Goal: Task Accomplishment & Management: Manage account settings

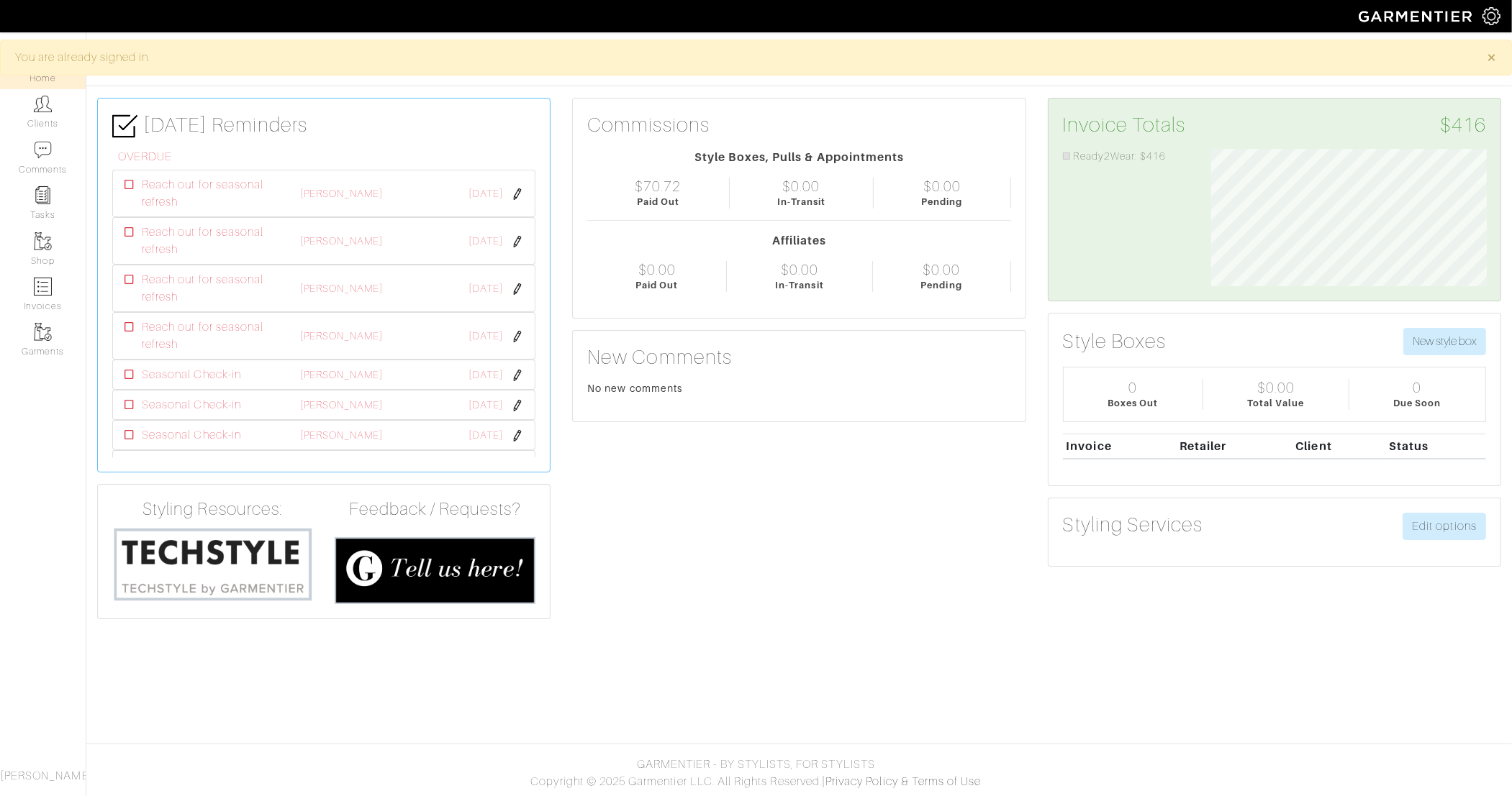
scroll to position [137, 297]
click at [44, 115] on link "Clients" at bounding box center [43, 111] width 85 height 46
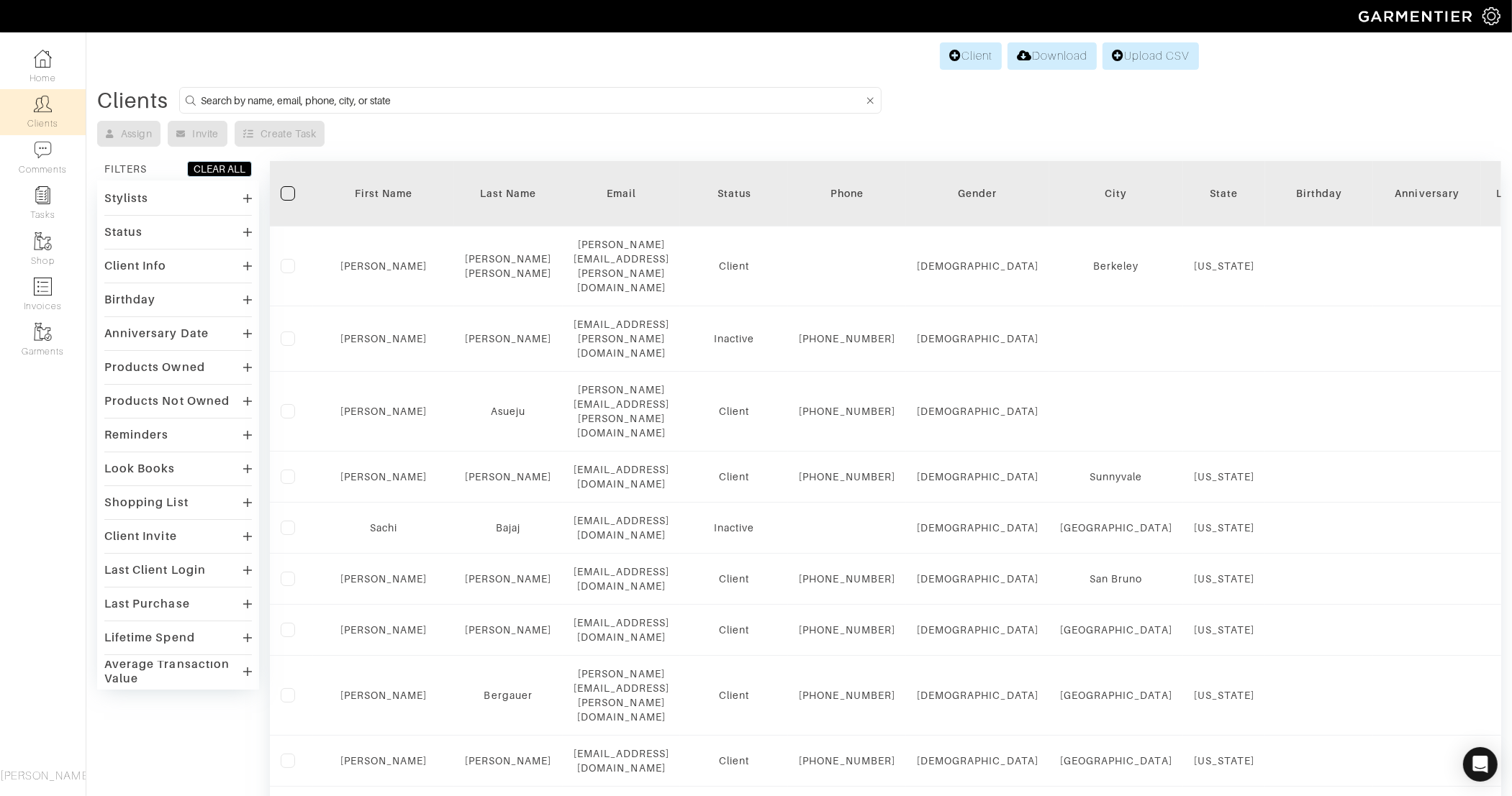
click at [360, 95] on input at bounding box center [531, 100] width 661 height 18
type input "mark wes"
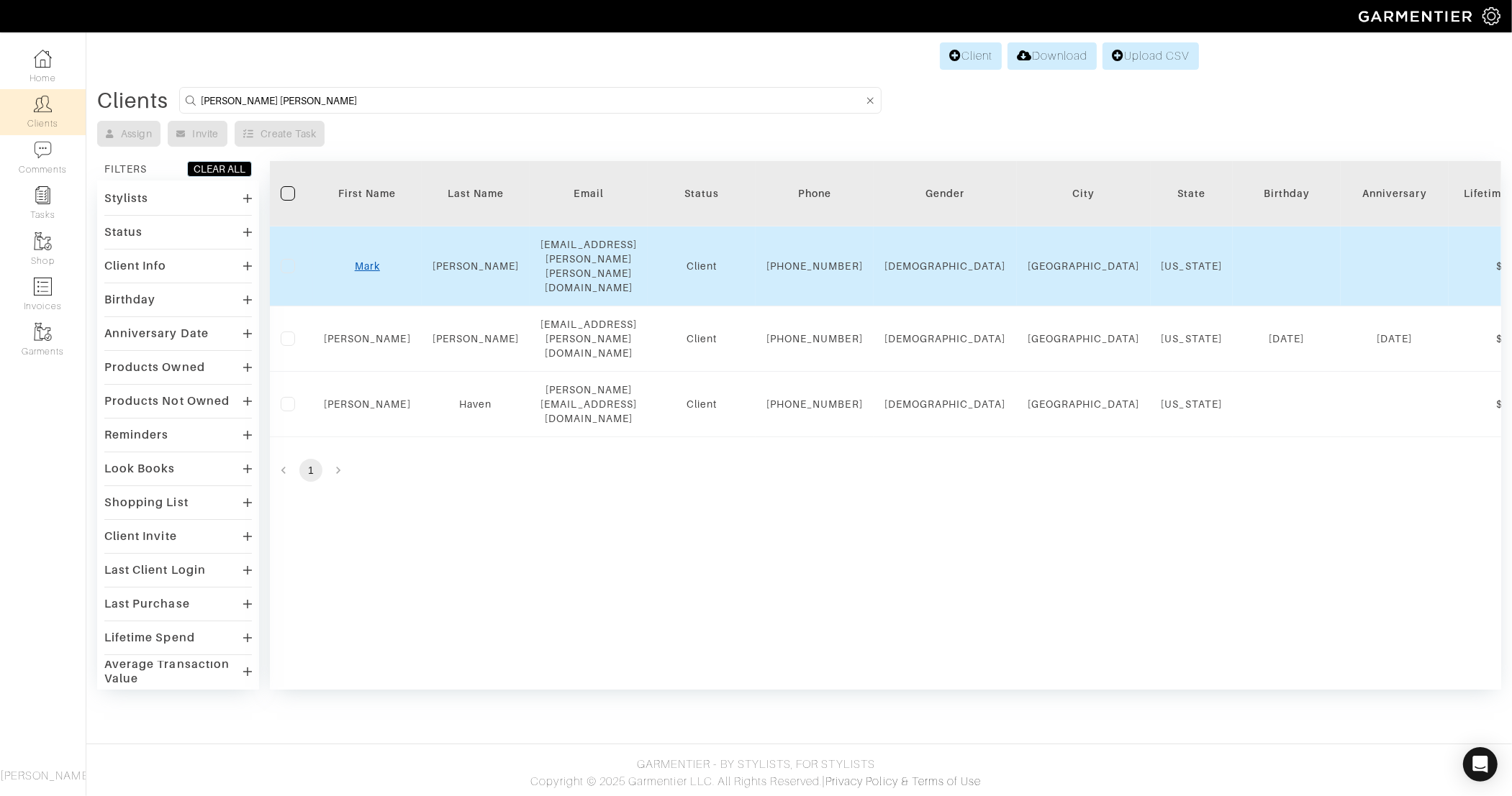
click at [368, 261] on link "Mark" at bounding box center [368, 267] width 25 height 12
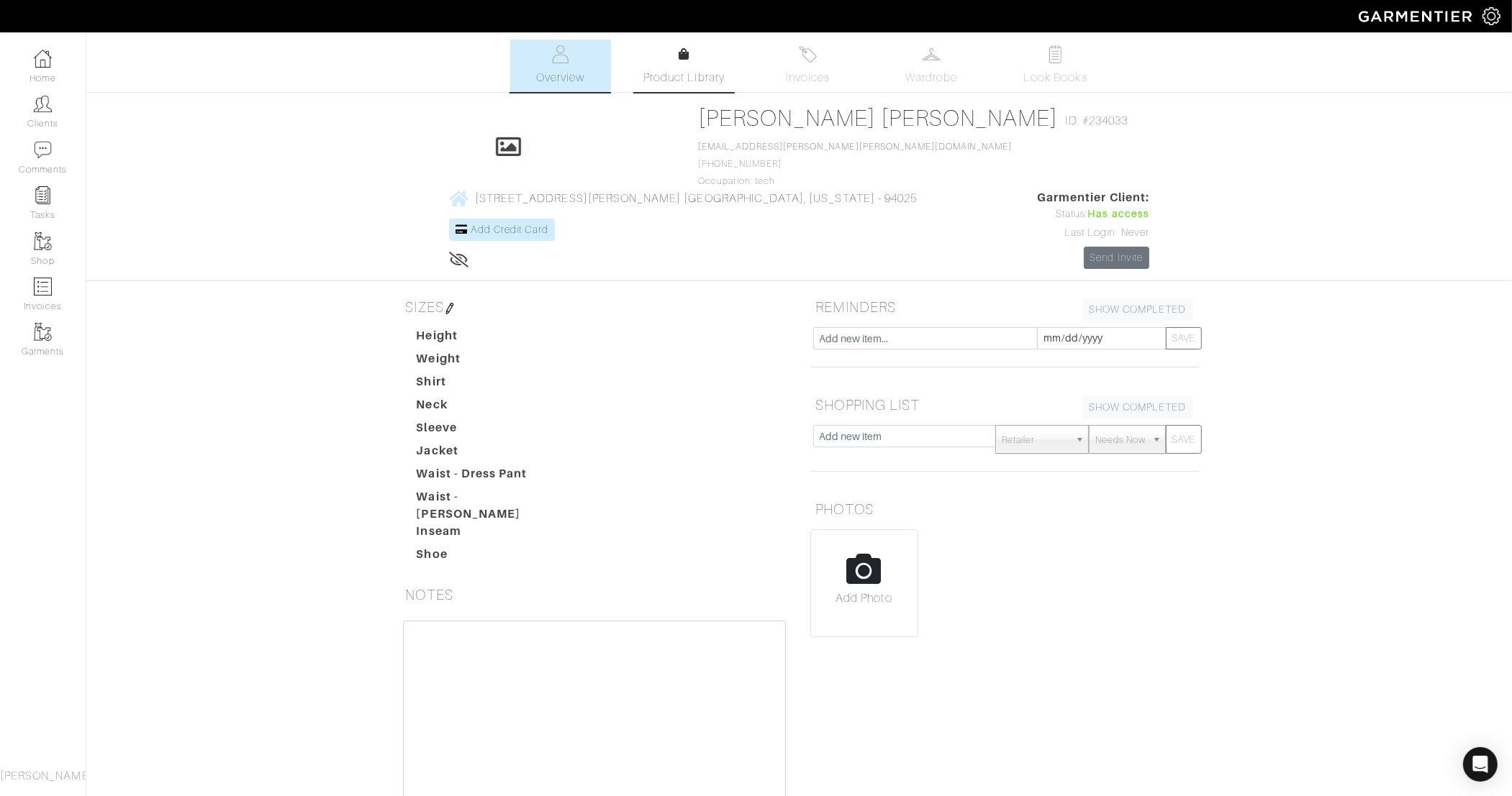
click at [691, 60] on link "Product Library" at bounding box center [685, 66] width 101 height 41
click at [925, 57] on img at bounding box center [931, 54] width 18 height 18
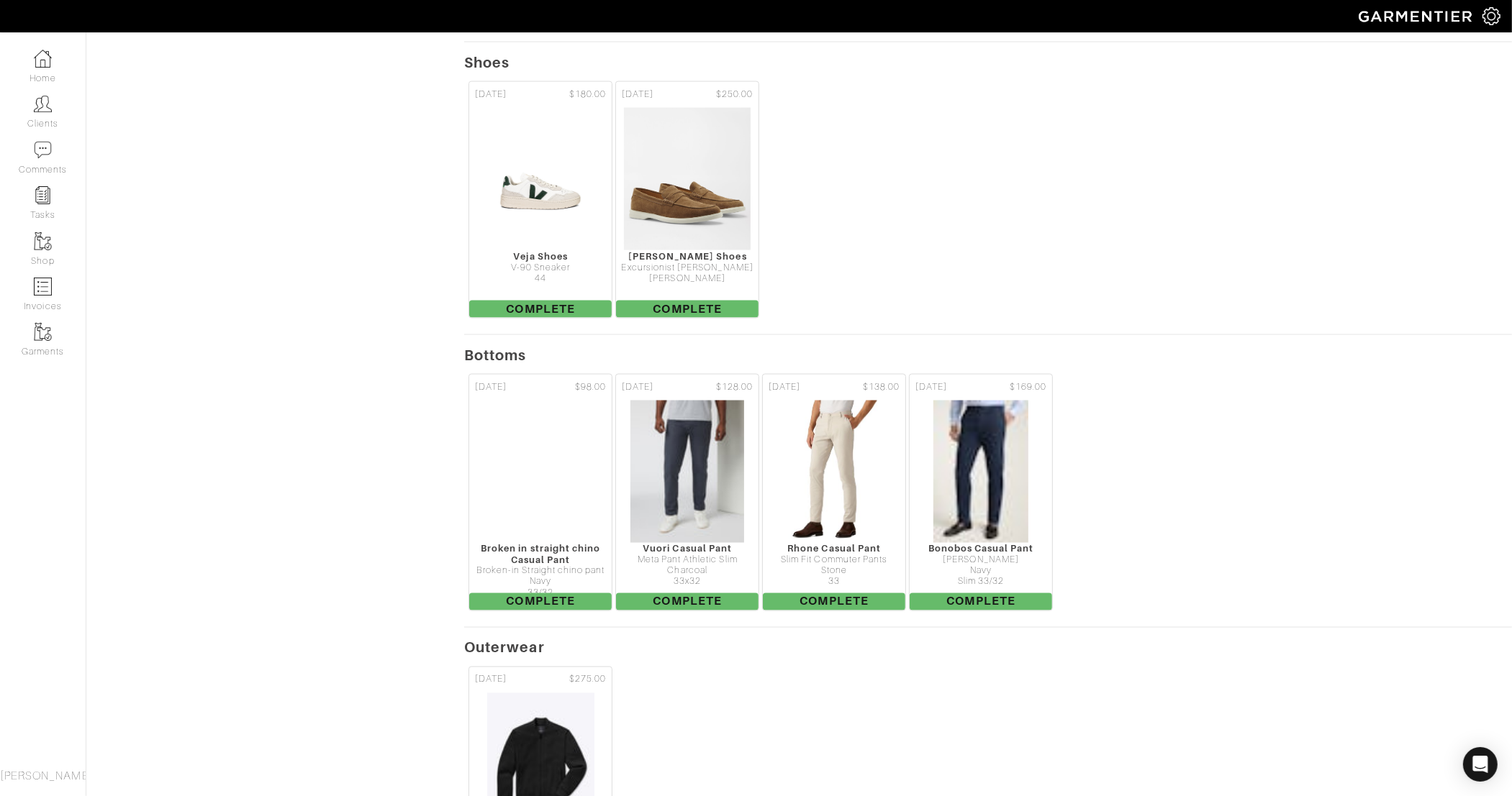
scroll to position [2645, 0]
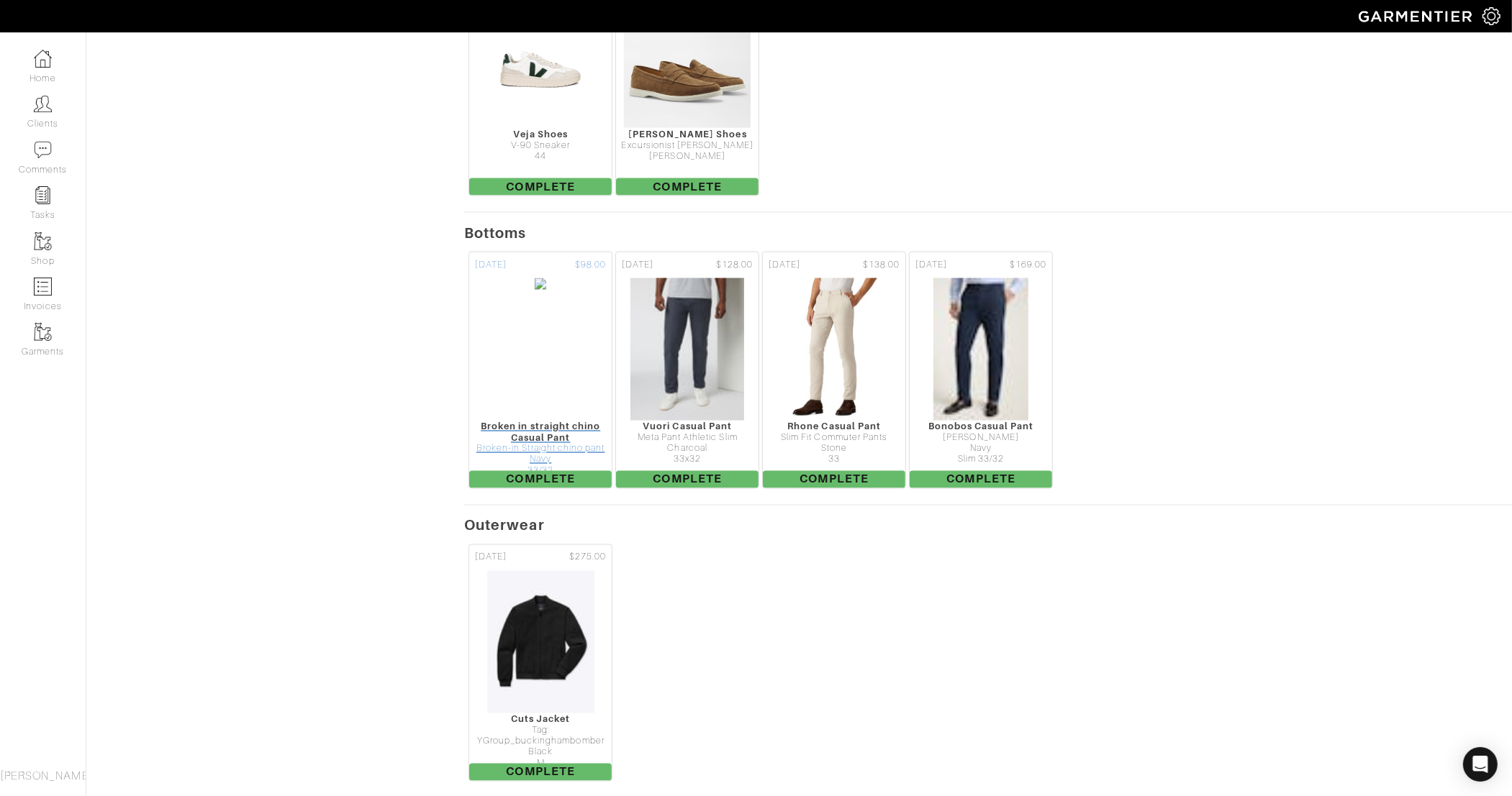
click at [547, 297] on img at bounding box center [539, 349] width 13 height 143
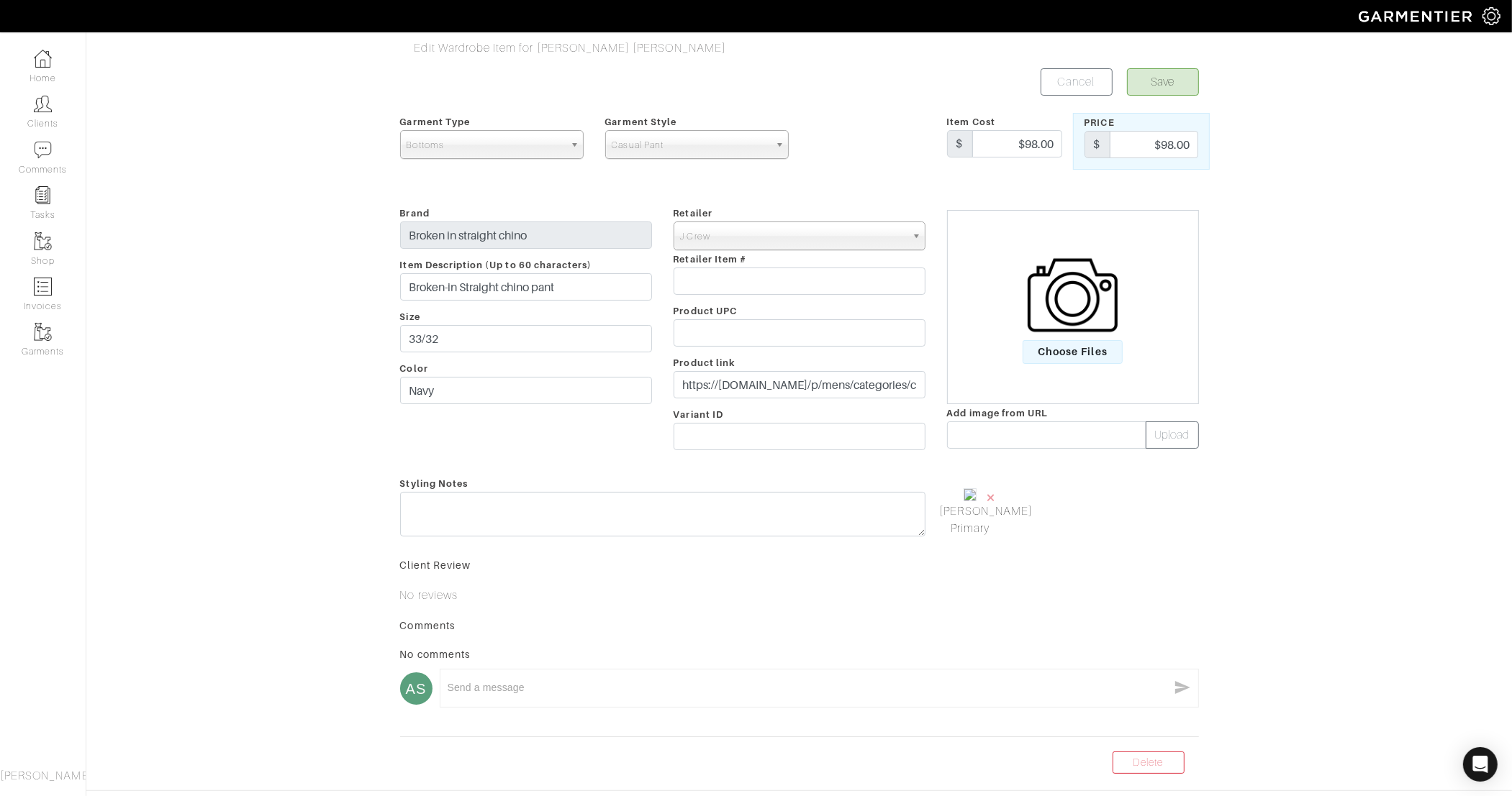
scroll to position [96, 0]
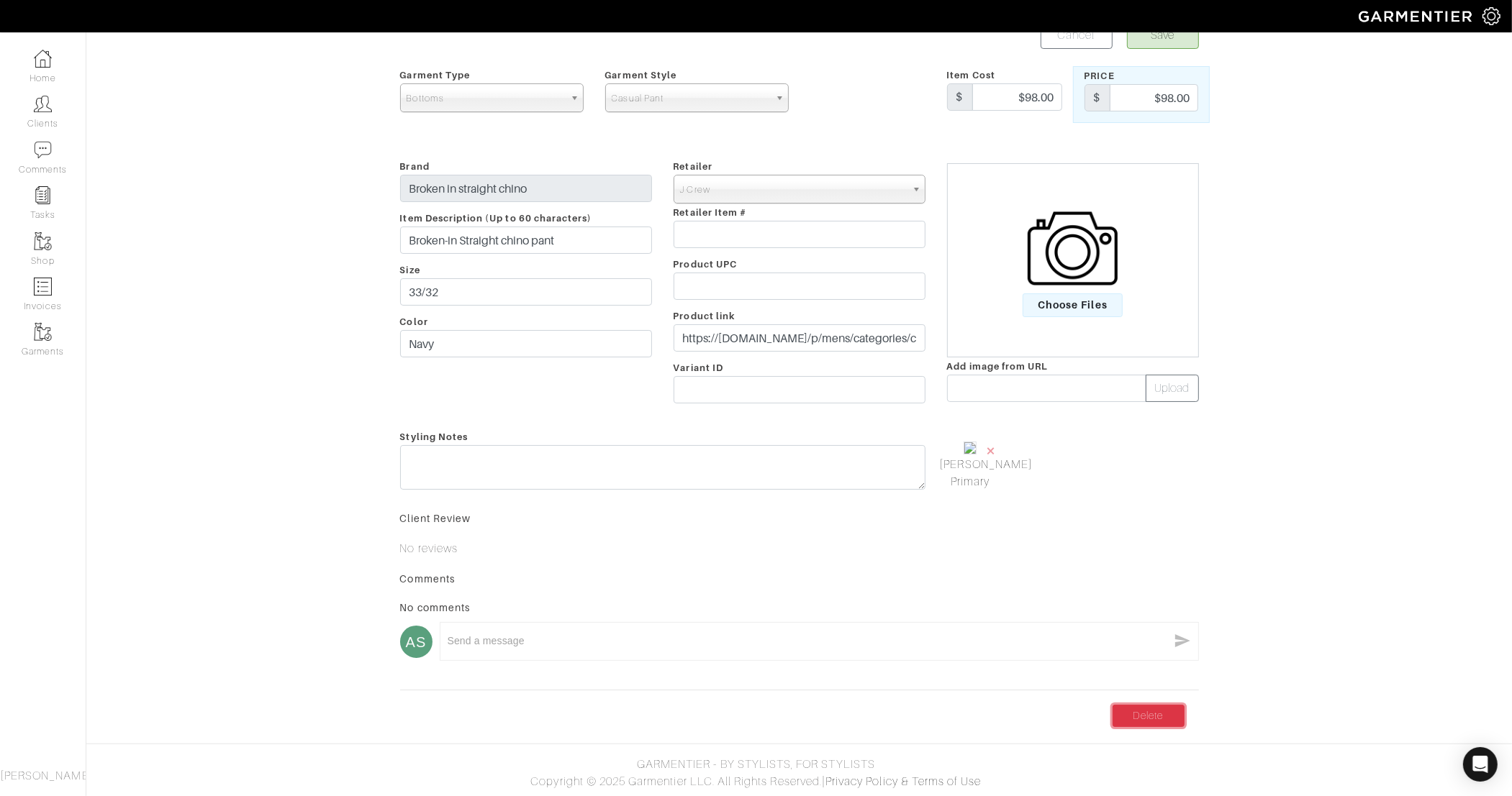
click at [1147, 715] on link "Delete" at bounding box center [1148, 716] width 72 height 22
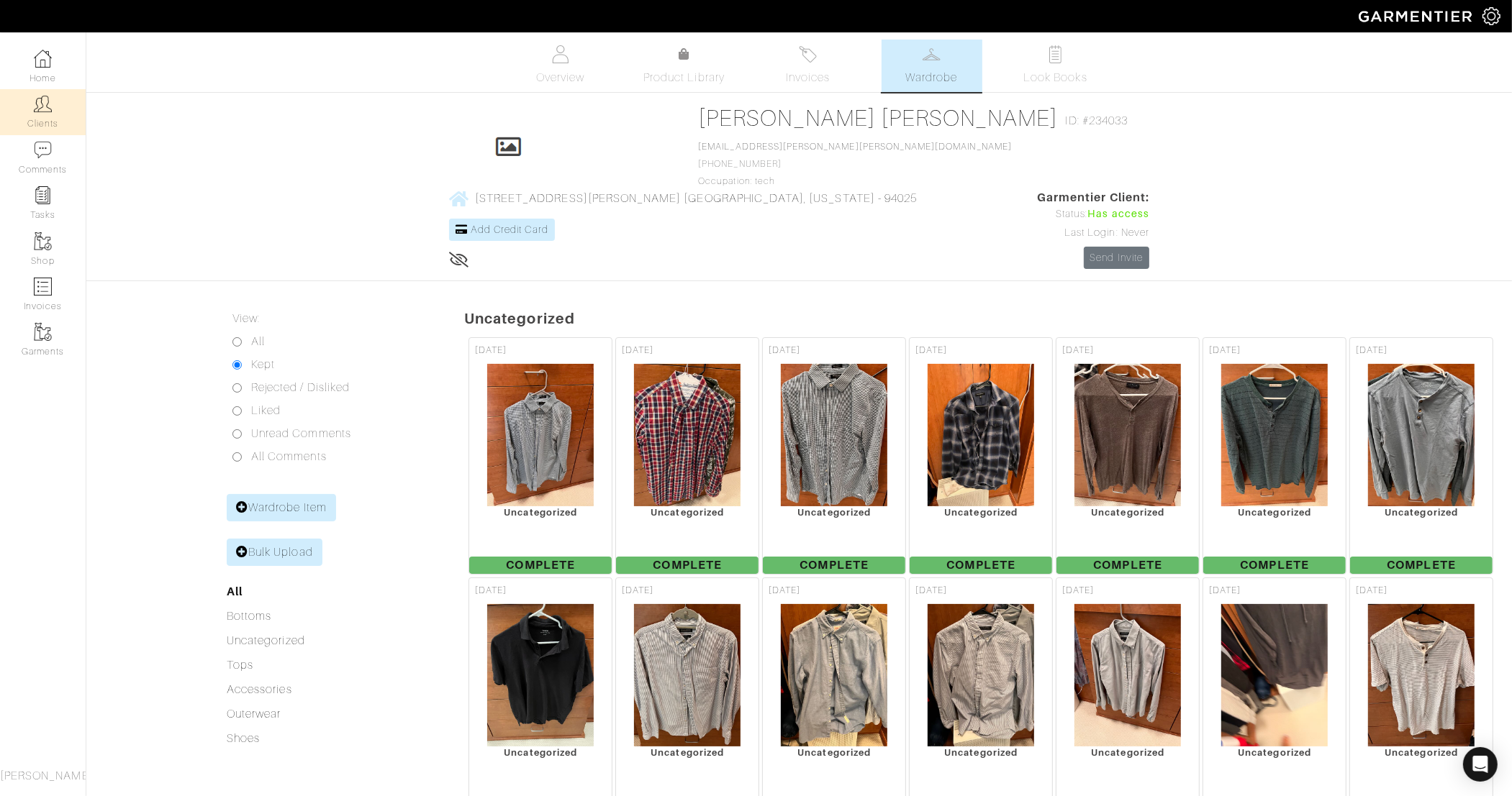
click at [44, 113] on link "Clients" at bounding box center [43, 111] width 85 height 46
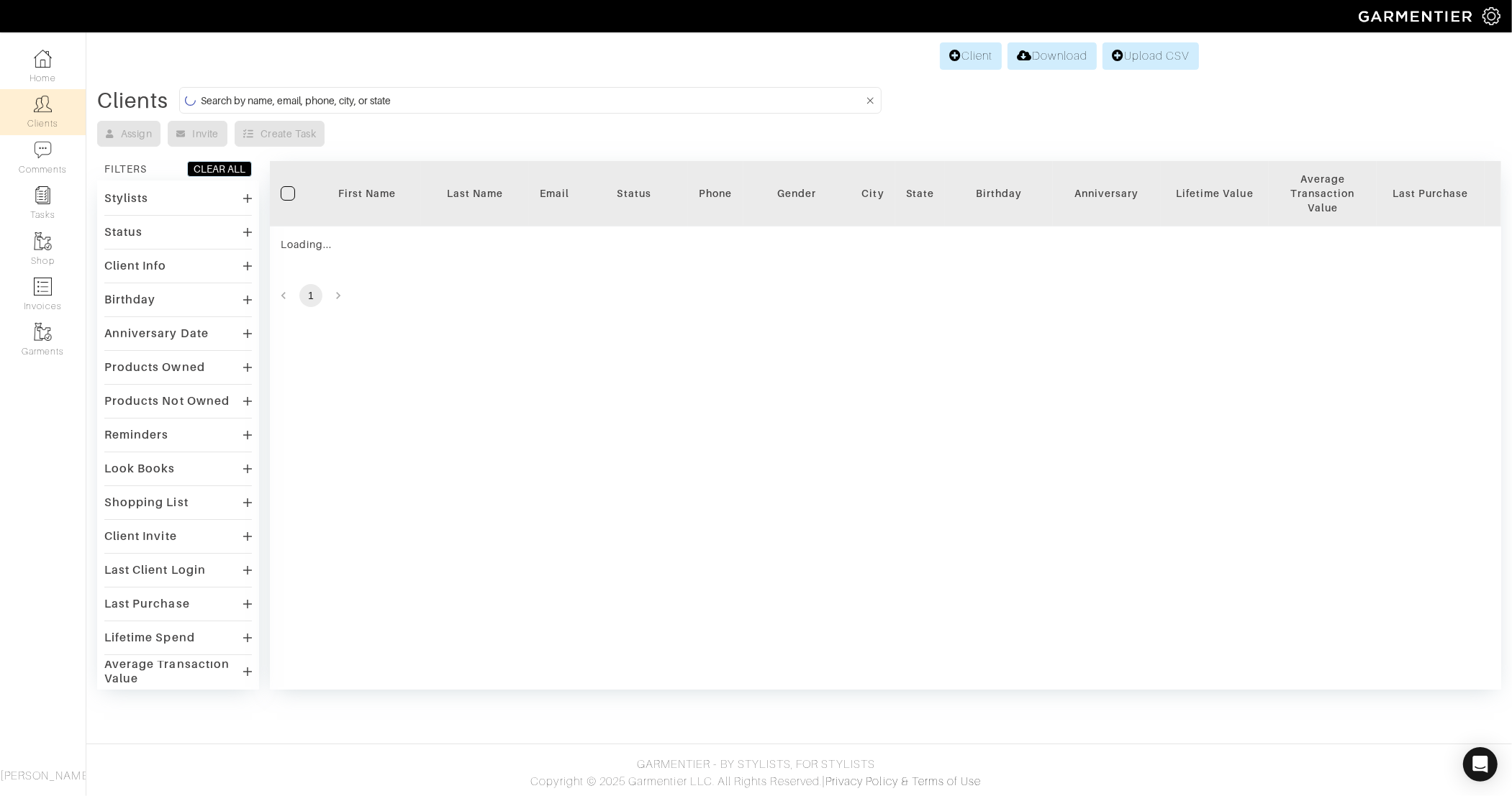
click at [512, 93] on input at bounding box center [531, 100] width 661 height 18
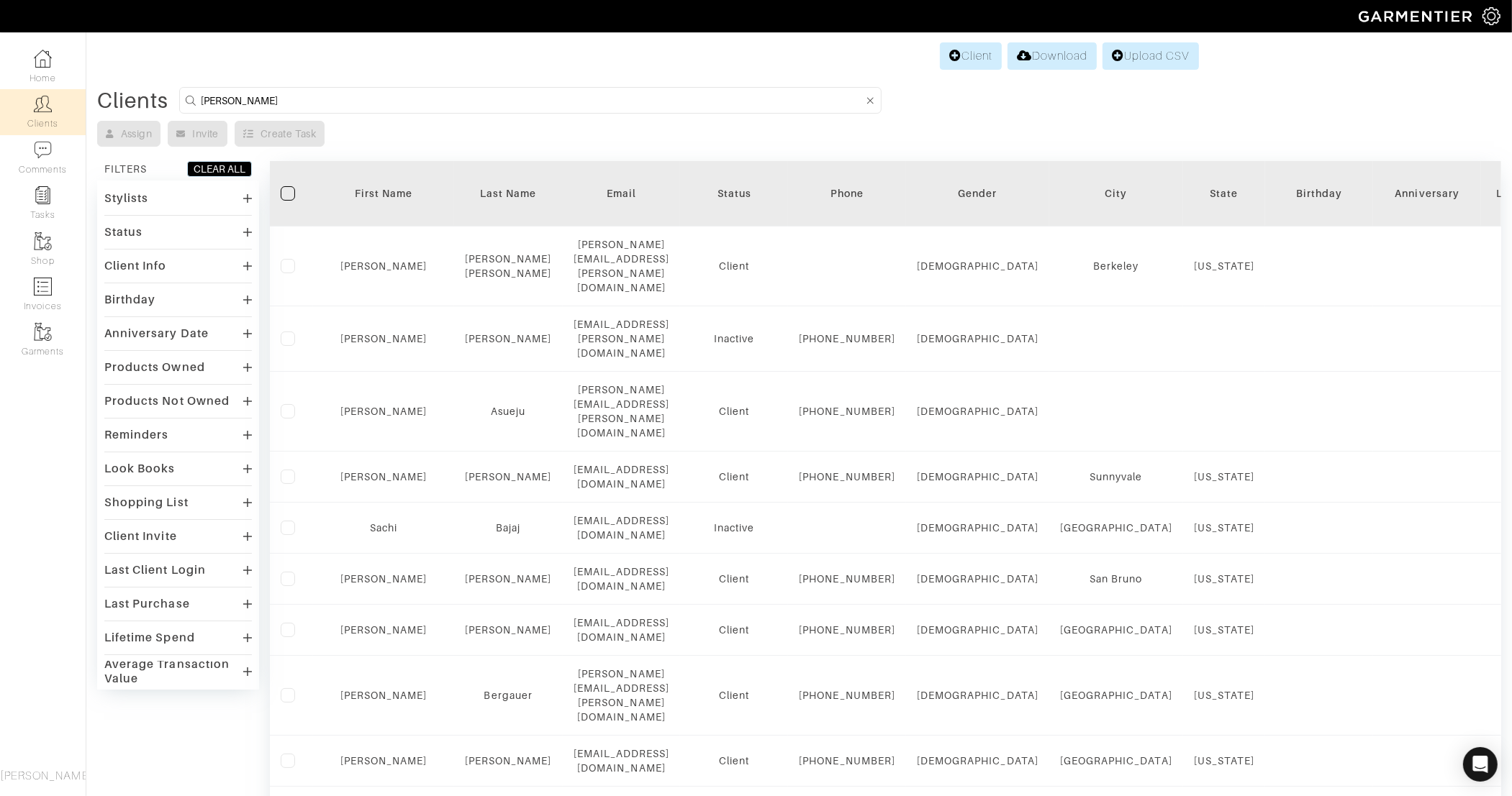
type input "jennifer"
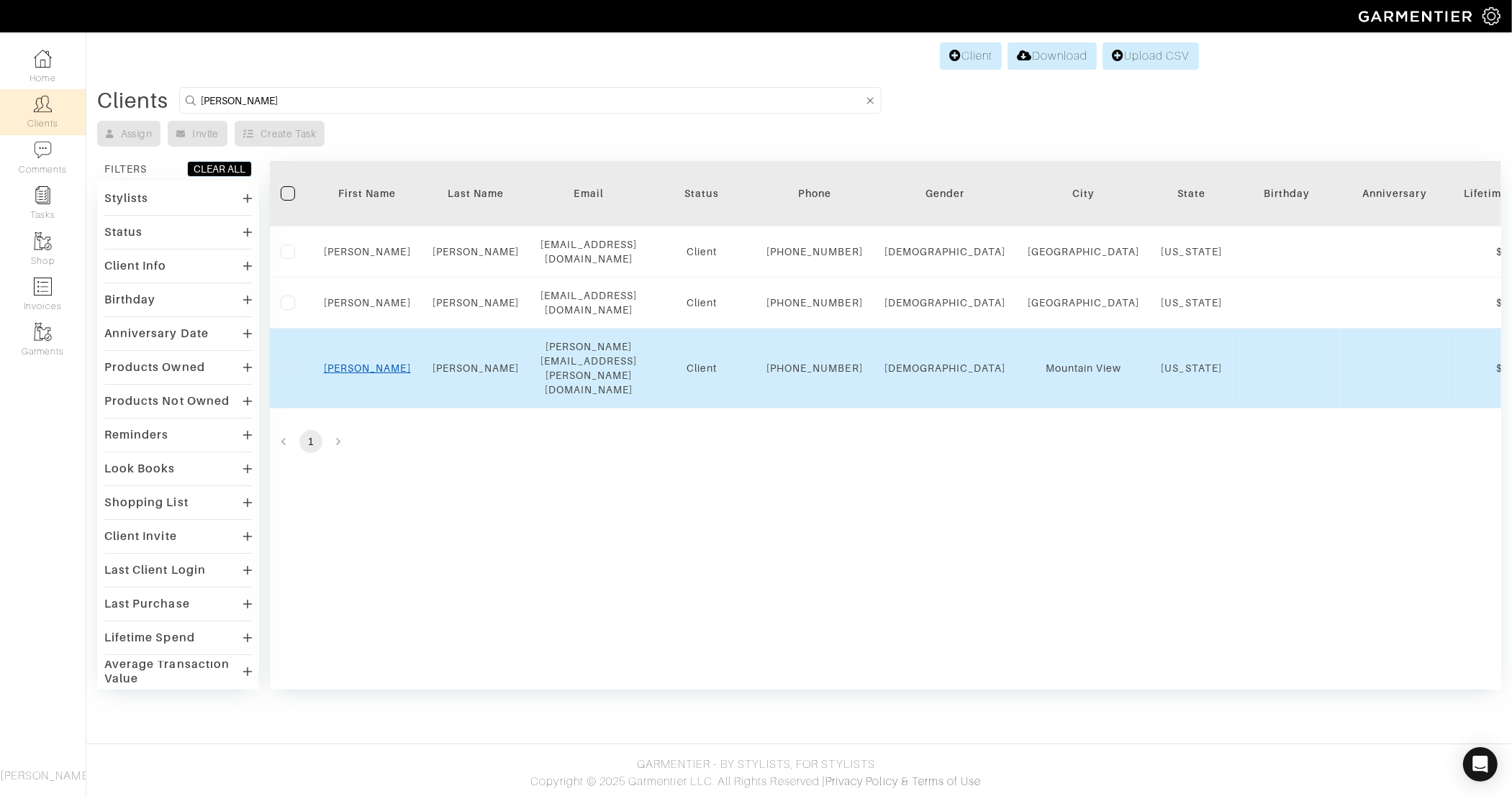
click at [362, 374] on link "Jennifer" at bounding box center [368, 368] width 87 height 12
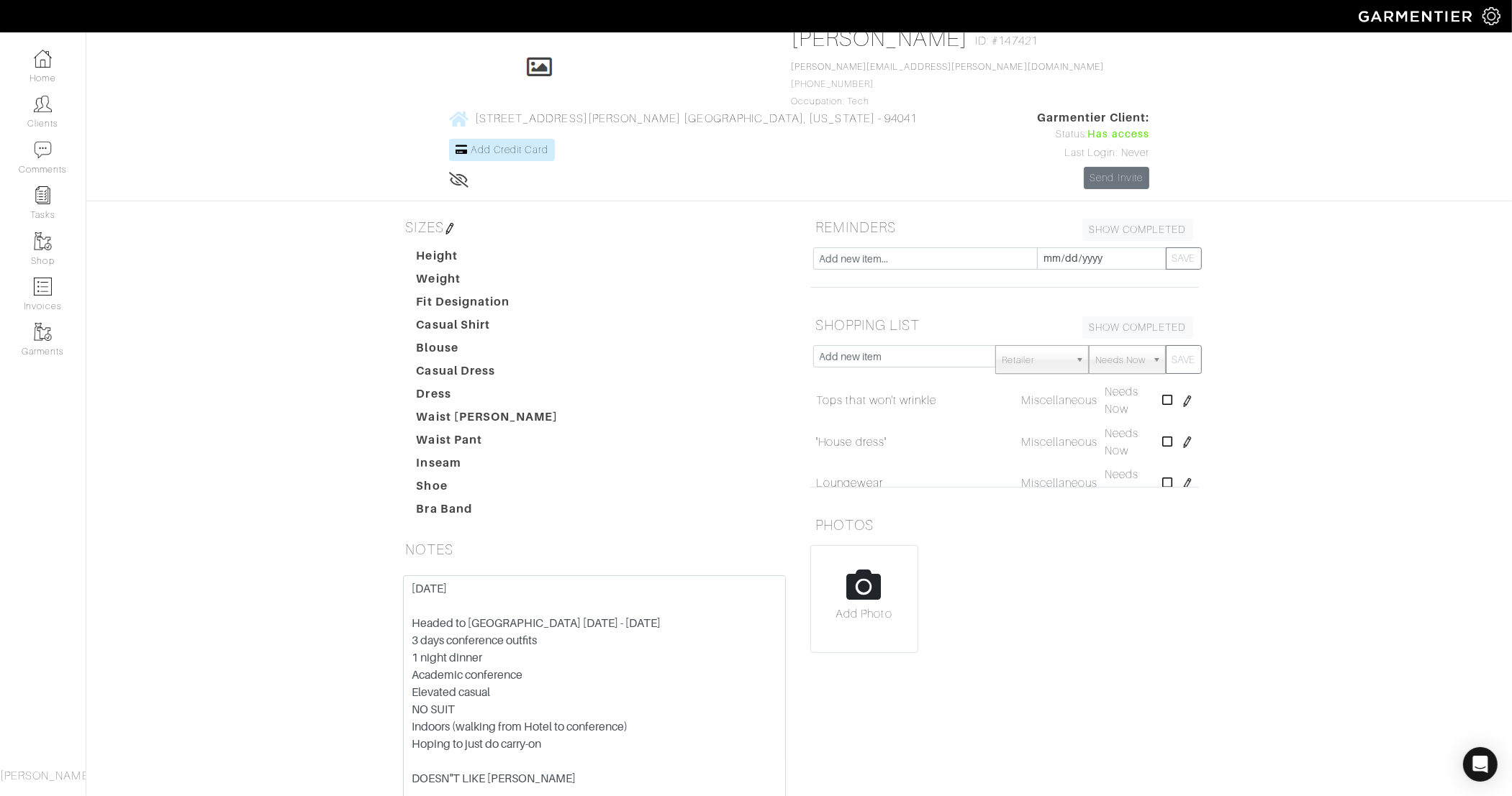
drag, startPoint x: 781, startPoint y: 673, endPoint x: 804, endPoint y: 787, distance: 116.3
click at [804, 787] on div "SIZES Height Weight Fit Designation Casual Shirt Blouse Casual Dress Dress Wais…" at bounding box center [799, 567] width 820 height 709
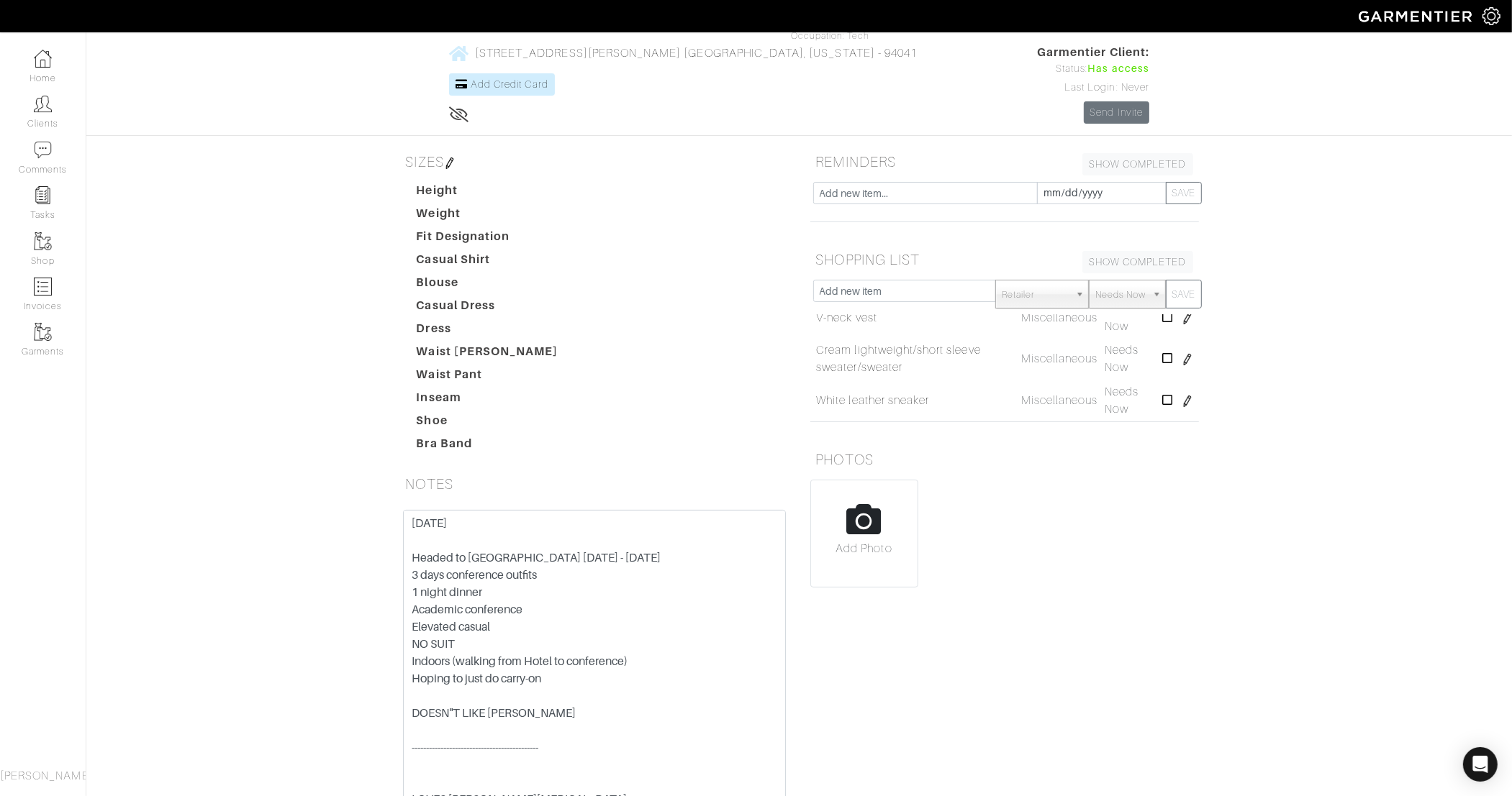
scroll to position [444, 0]
